Goal: Transaction & Acquisition: Book appointment/travel/reservation

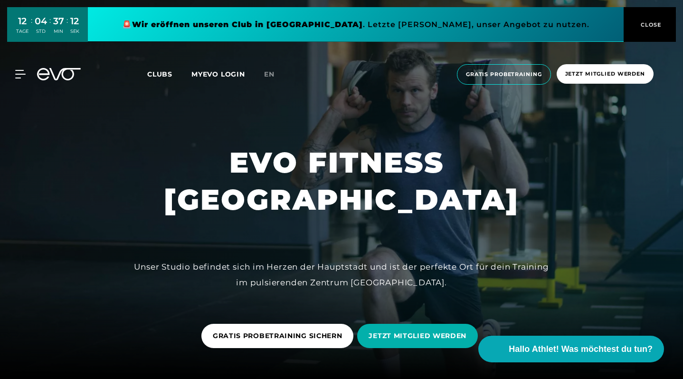
click at [27, 72] on div "MyEVO Login Über EVO Mitgliedschaften Probetraining TAGESPASS EVO Studios Düsse…" at bounding box center [14, 74] width 33 height 9
click at [16, 76] on icon at bounding box center [22, 74] width 14 height 9
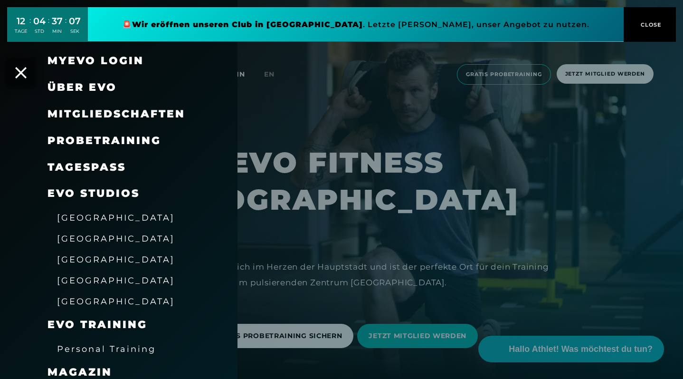
click at [96, 114] on span "Mitgliedschaften" at bounding box center [117, 113] width 138 height 13
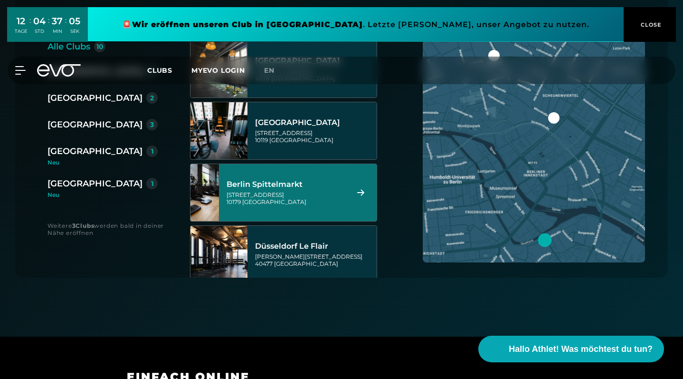
scroll to position [236, 0]
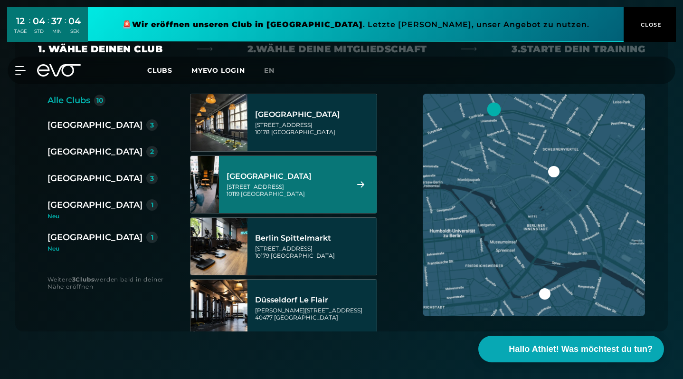
click at [70, 122] on div "[GEOGRAPHIC_DATA]" at bounding box center [95, 124] width 95 height 13
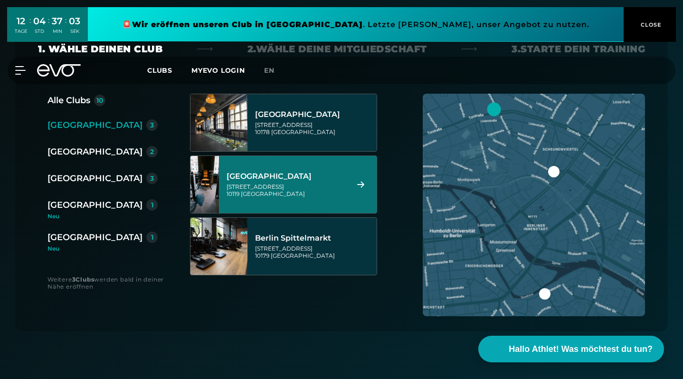
click at [289, 187] on div "Torstraße 125 10119 Berlin" at bounding box center [286, 190] width 119 height 14
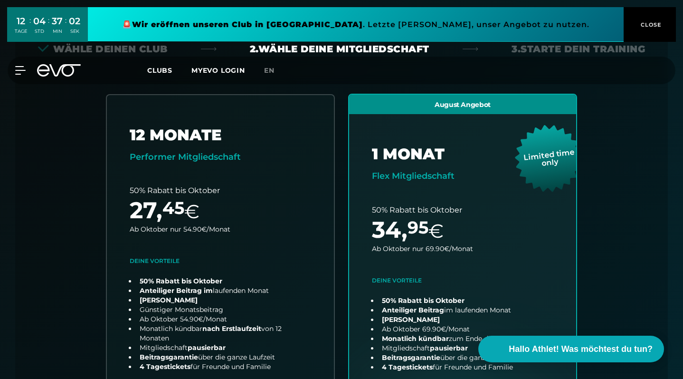
scroll to position [248, 0]
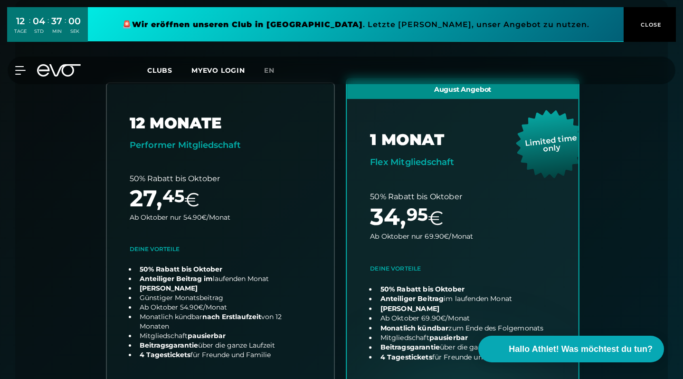
click at [449, 220] on link "choose plan" at bounding box center [463, 266] width 232 height 374
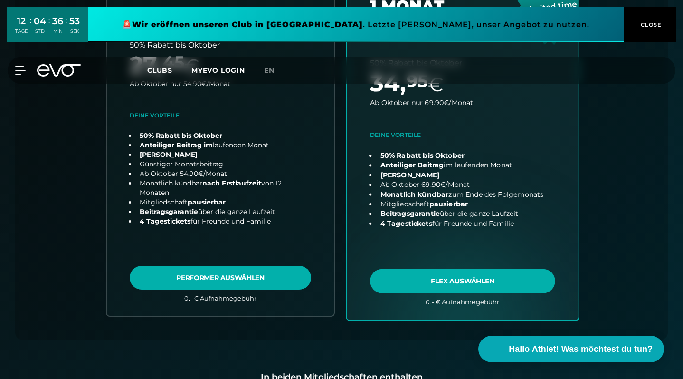
scroll to position [382, 0]
click at [457, 276] on link "choose plan" at bounding box center [463, 132] width 232 height 374
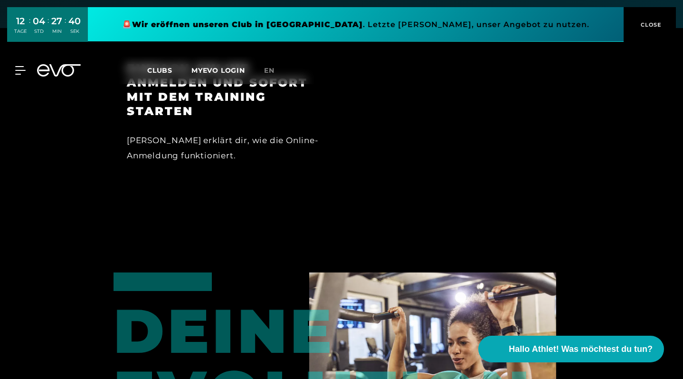
scroll to position [681, 0]
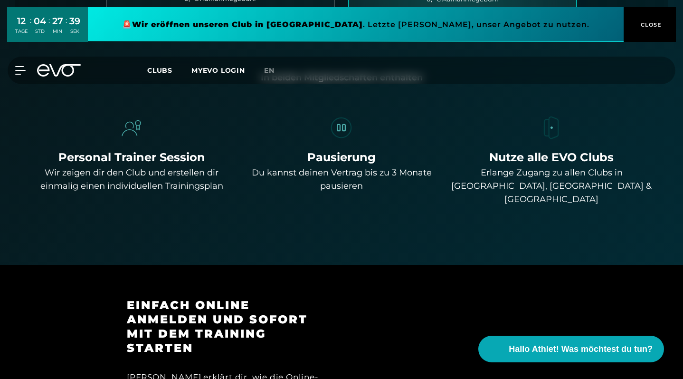
click at [26, 88] on div "MyEVO Login Über EVO Mitgliedschaften Probetraining TAGESPASS EVO Studios Düsse…" at bounding box center [341, 70] width 683 height 43
click at [24, 68] on icon at bounding box center [22, 70] width 14 height 9
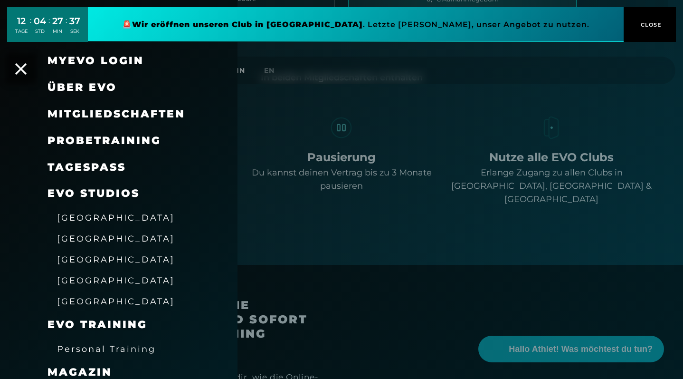
click at [100, 137] on span "Probetraining" at bounding box center [105, 140] width 114 height 13
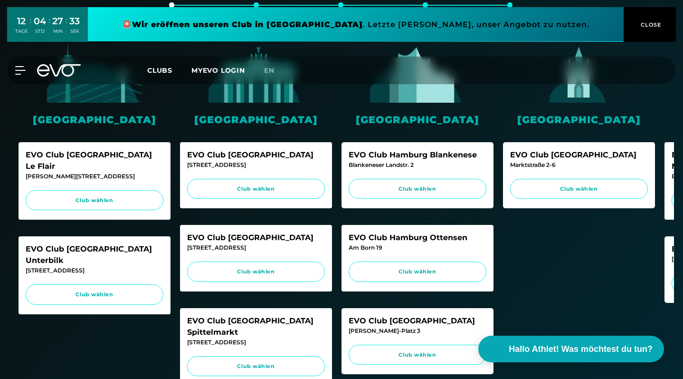
scroll to position [281, 0]
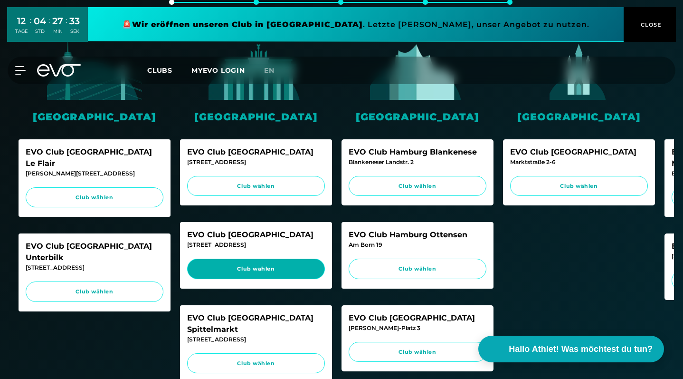
click at [267, 266] on span "Club wählen" at bounding box center [256, 269] width 120 height 8
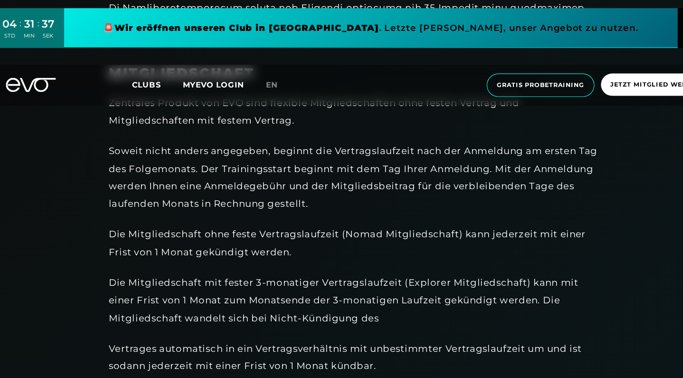
scroll to position [548, 0]
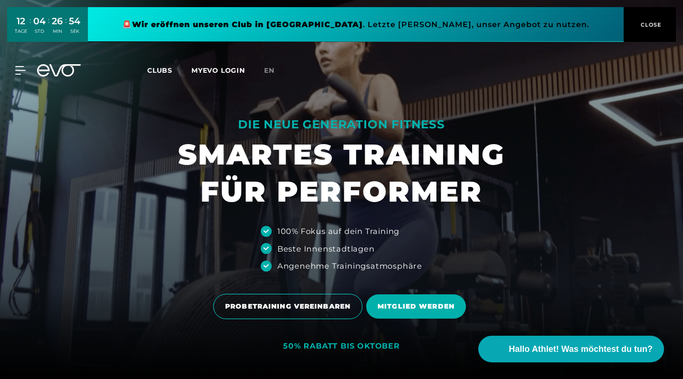
click at [311, 285] on div at bounding box center [341, 189] width 683 height 379
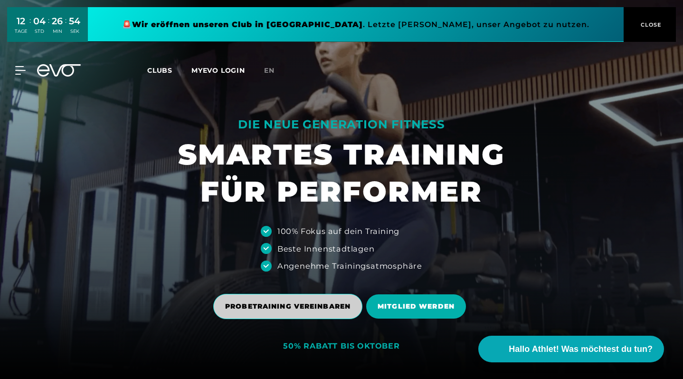
click at [311, 295] on span "PROBETRAINING VEREINBAREN" at bounding box center [287, 306] width 149 height 25
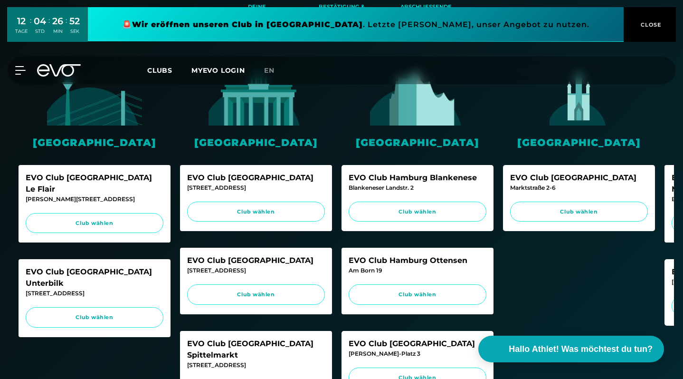
scroll to position [267, 0]
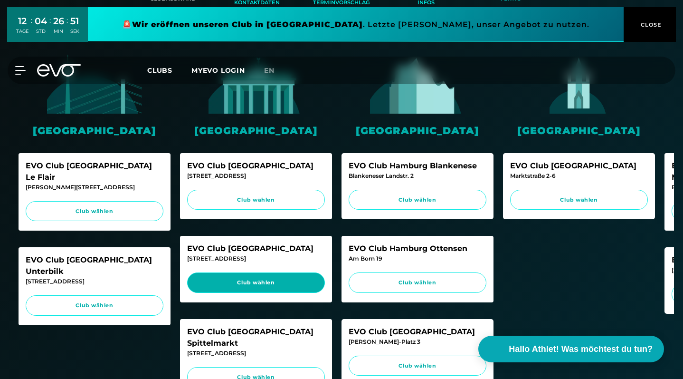
click at [275, 275] on link "Club wählen" at bounding box center [256, 282] width 138 height 20
